Goal: Task Accomplishment & Management: Use online tool/utility

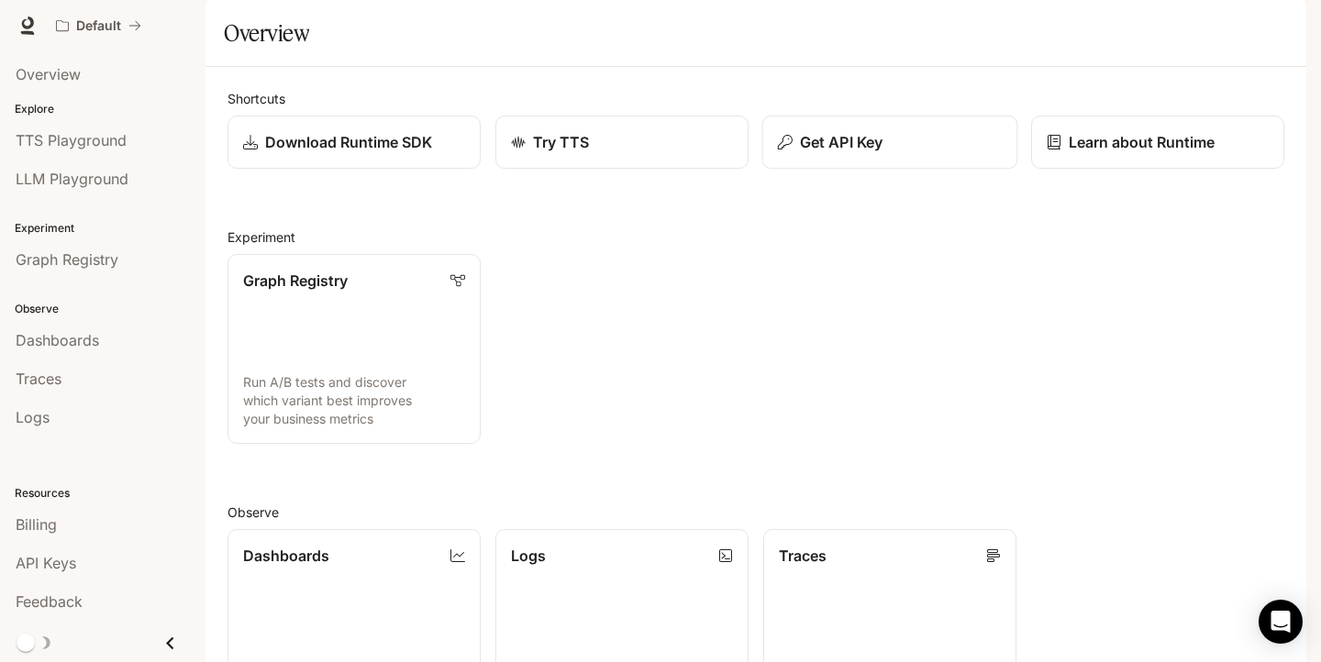
click at [848, 153] on p "Get API Key" at bounding box center [841, 142] width 83 height 22
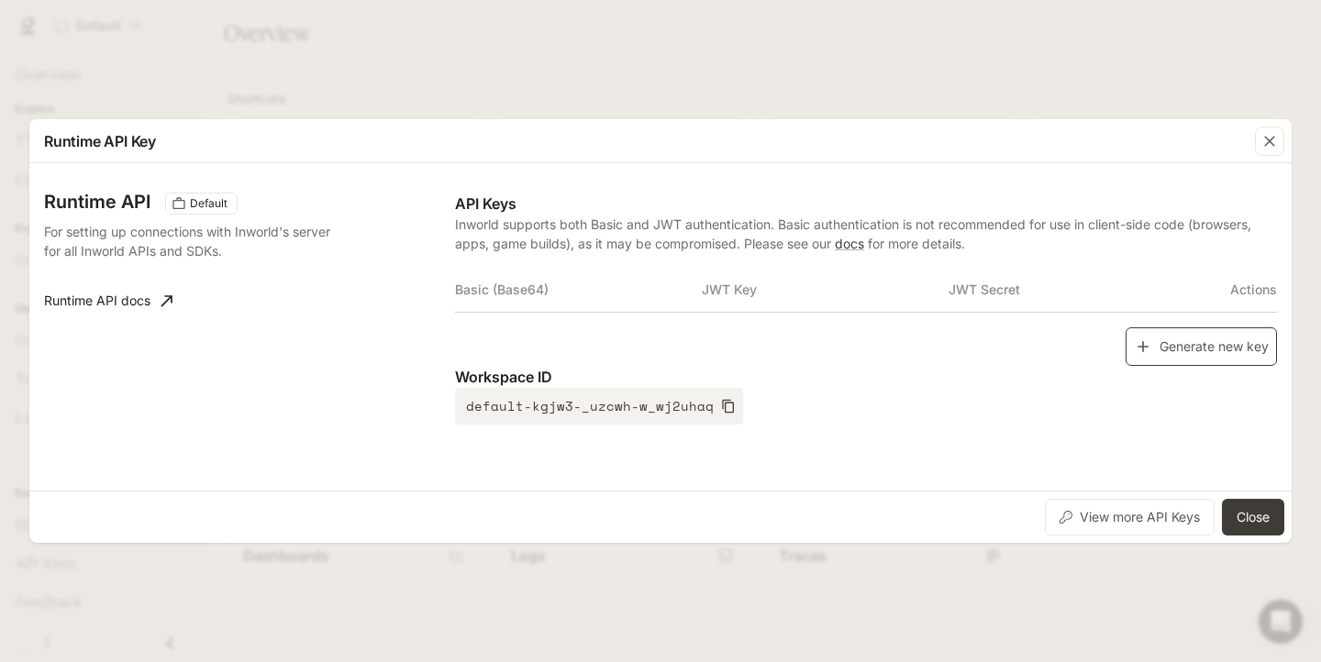
click at [1164, 356] on button "Generate new key" at bounding box center [1201, 347] width 151 height 39
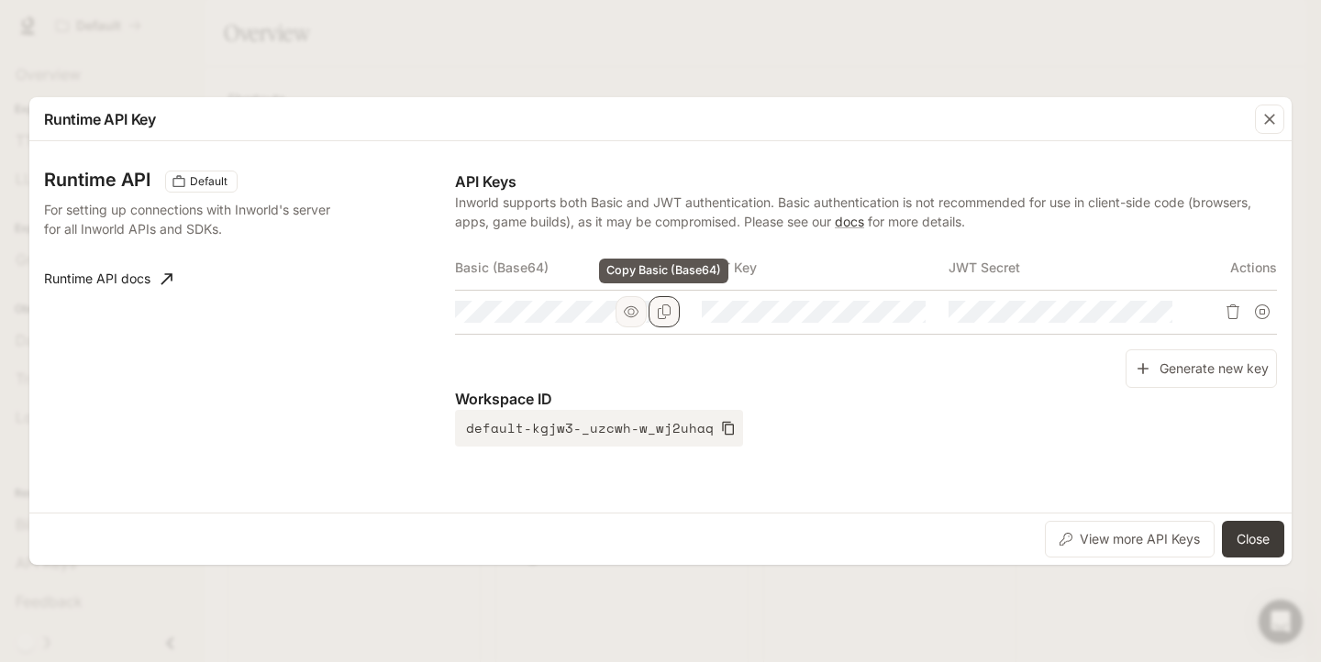
click at [659, 310] on icon "Copy Basic (Base64)" at bounding box center [664, 312] width 15 height 15
click at [635, 317] on icon "button" at bounding box center [631, 312] width 15 height 15
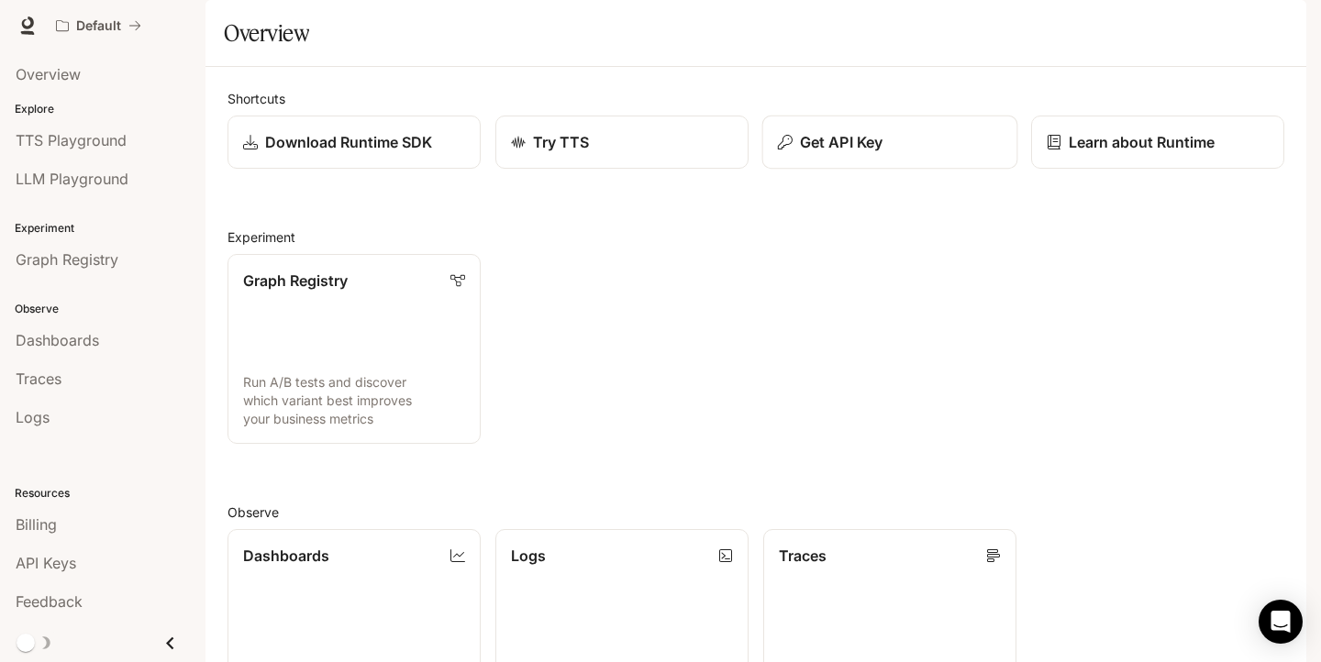
click at [807, 153] on p "Get API Key" at bounding box center [841, 142] width 83 height 22
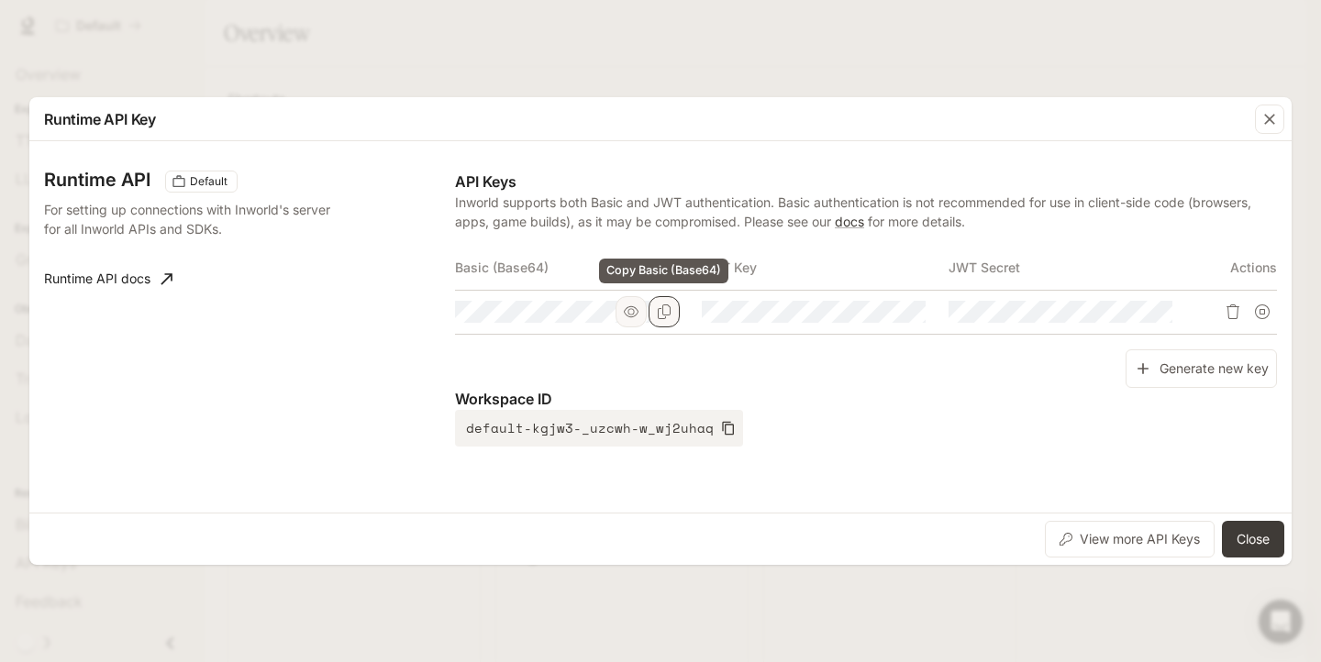
click at [662, 310] on icon "Copy Basic (Base64)" at bounding box center [664, 312] width 13 height 15
